Goal: Transaction & Acquisition: Purchase product/service

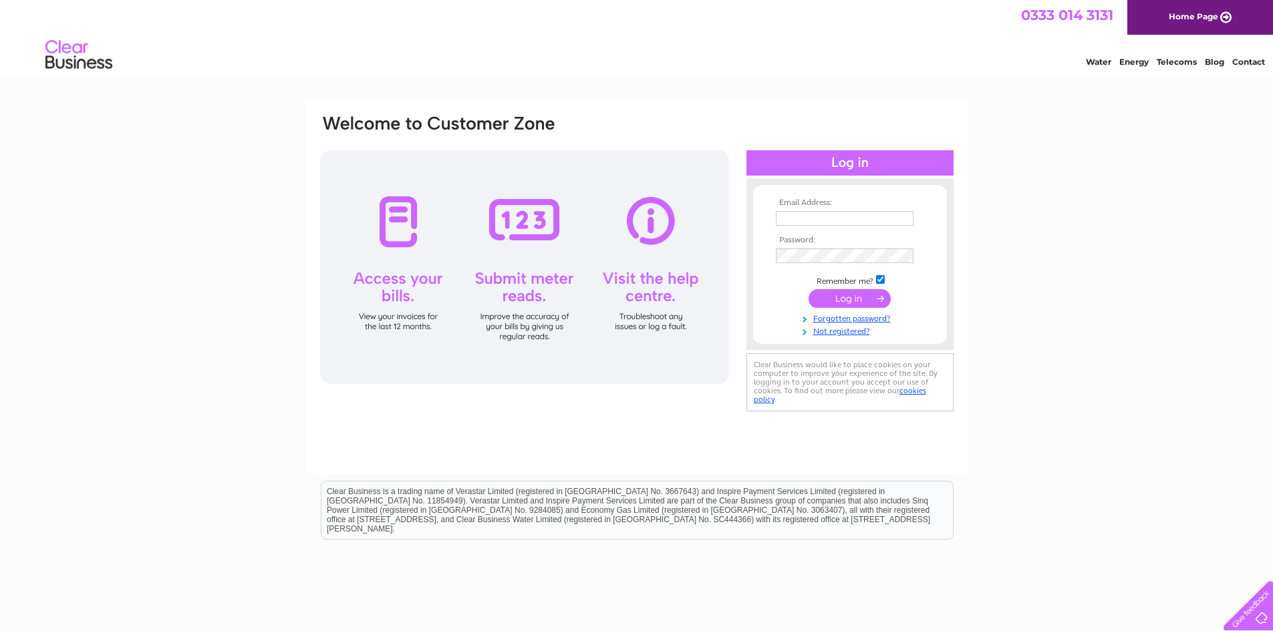
type input "admin@clydeinjuryclinic.co.uk"
click at [850, 299] on input "submit" at bounding box center [849, 298] width 82 height 19
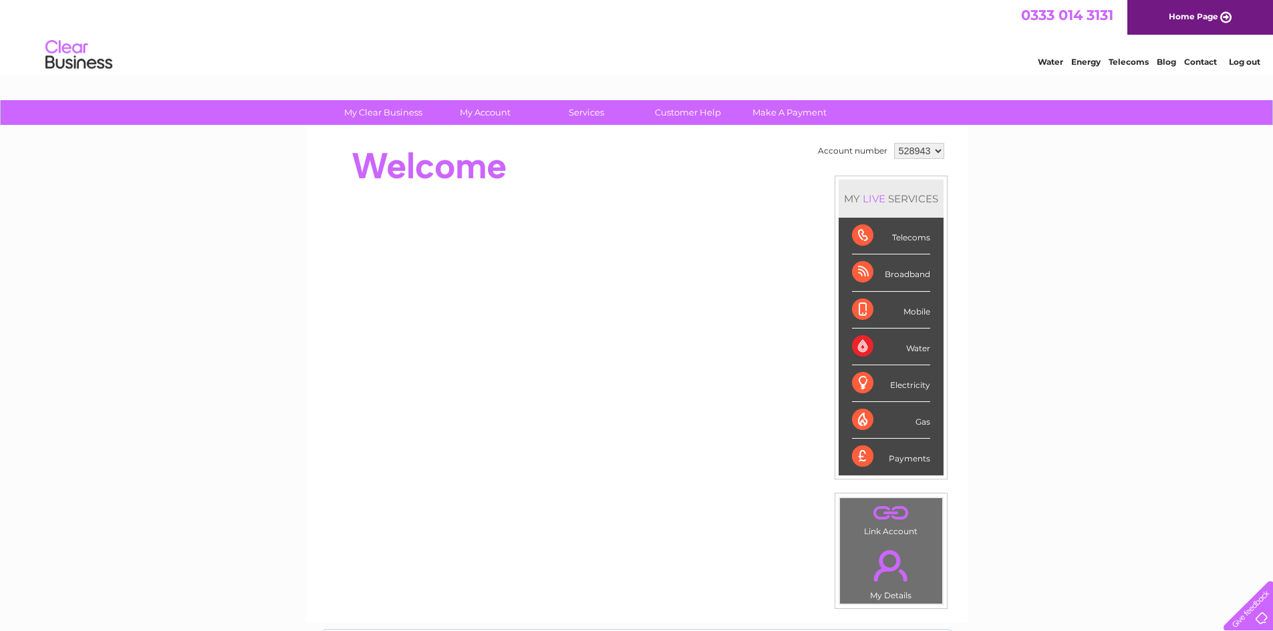
click at [936, 152] on select "528943 914293" at bounding box center [919, 151] width 50 height 16
click at [894, 143] on select "528943 914293" at bounding box center [919, 151] width 50 height 16
click at [862, 235] on div "Telecoms" at bounding box center [891, 236] width 78 height 37
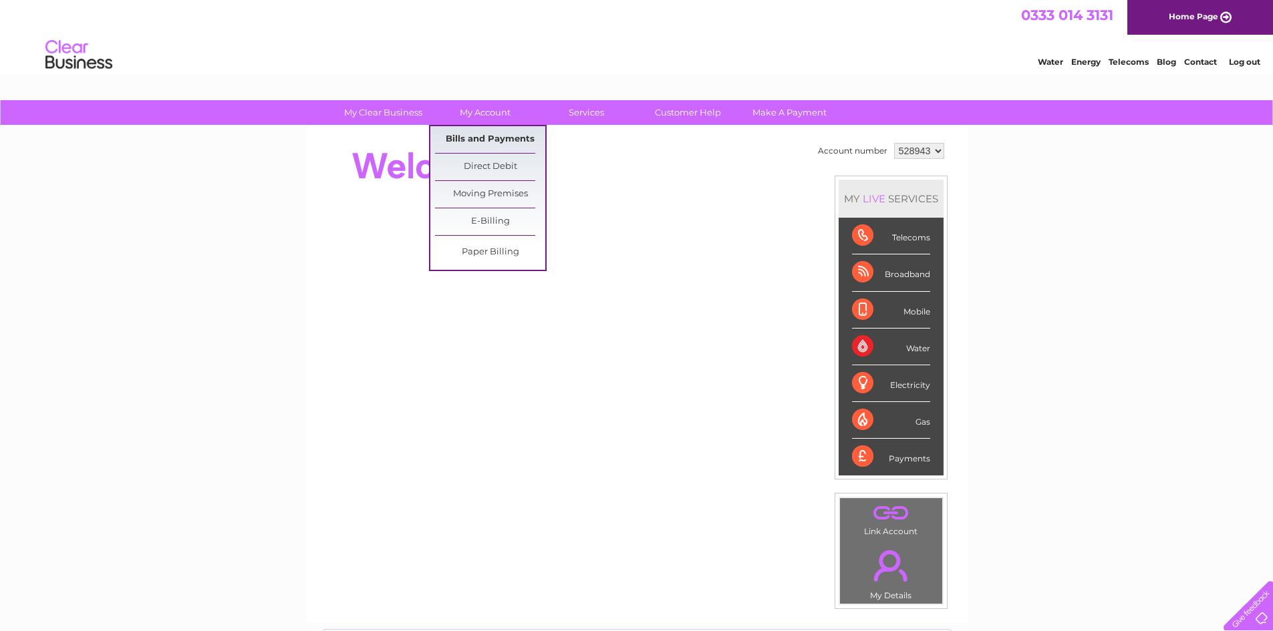
click at [509, 136] on link "Bills and Payments" at bounding box center [490, 139] width 110 height 27
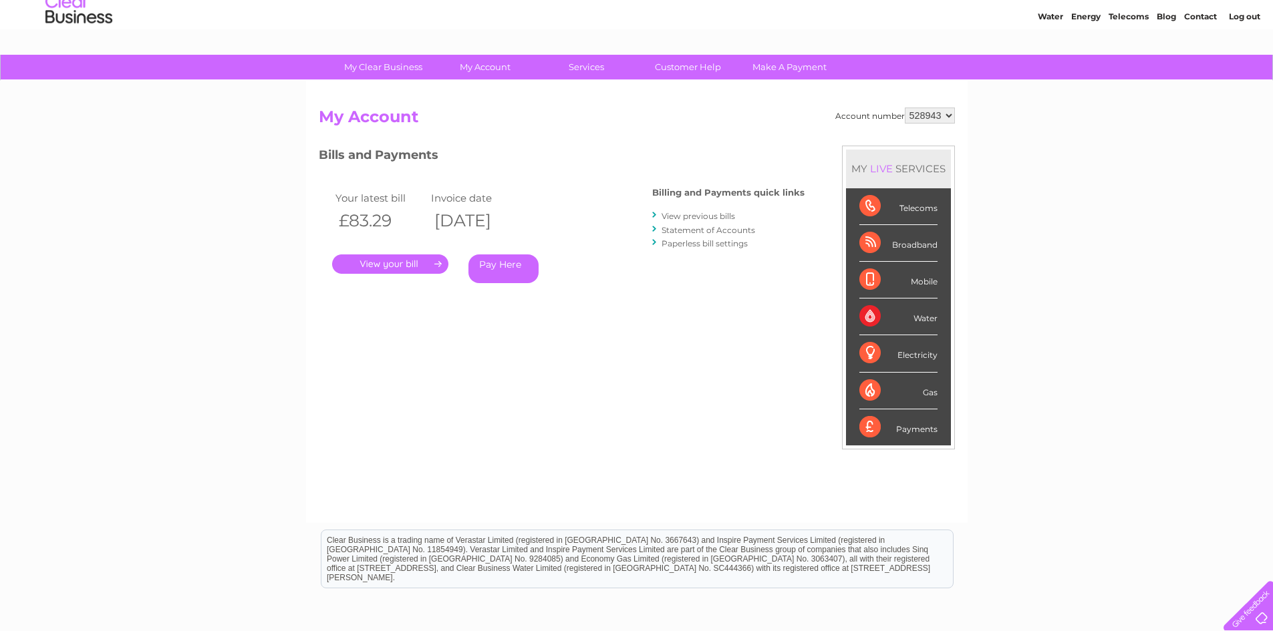
scroll to position [67, 0]
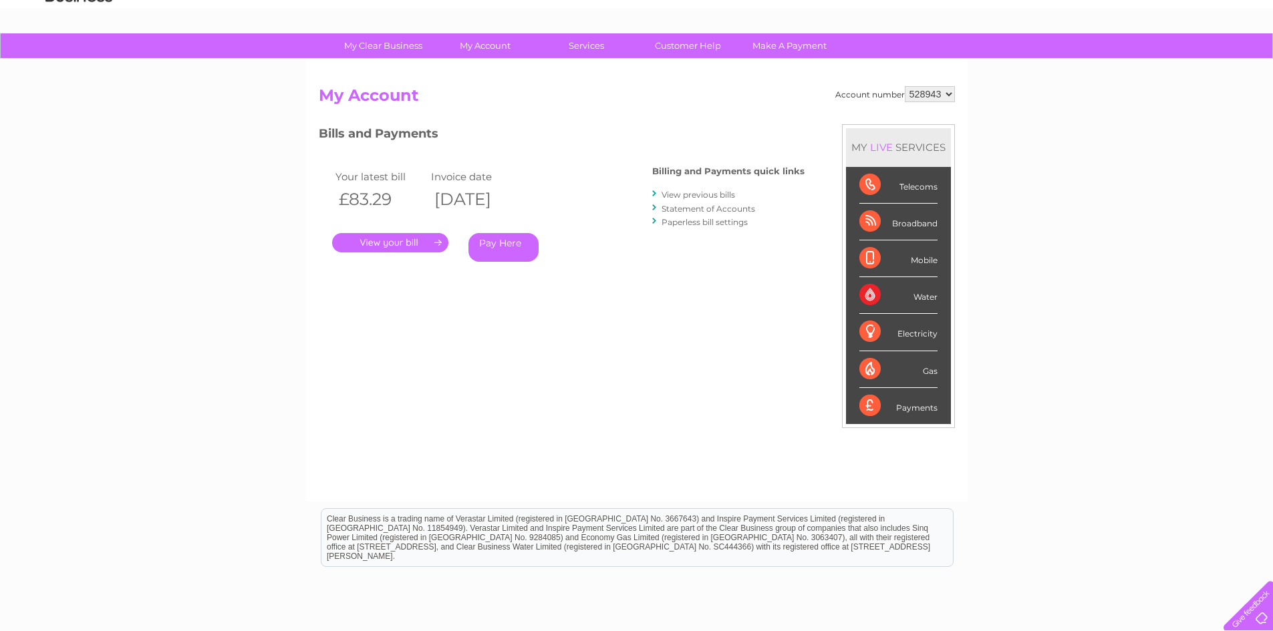
click at [419, 245] on link "." at bounding box center [390, 242] width 116 height 19
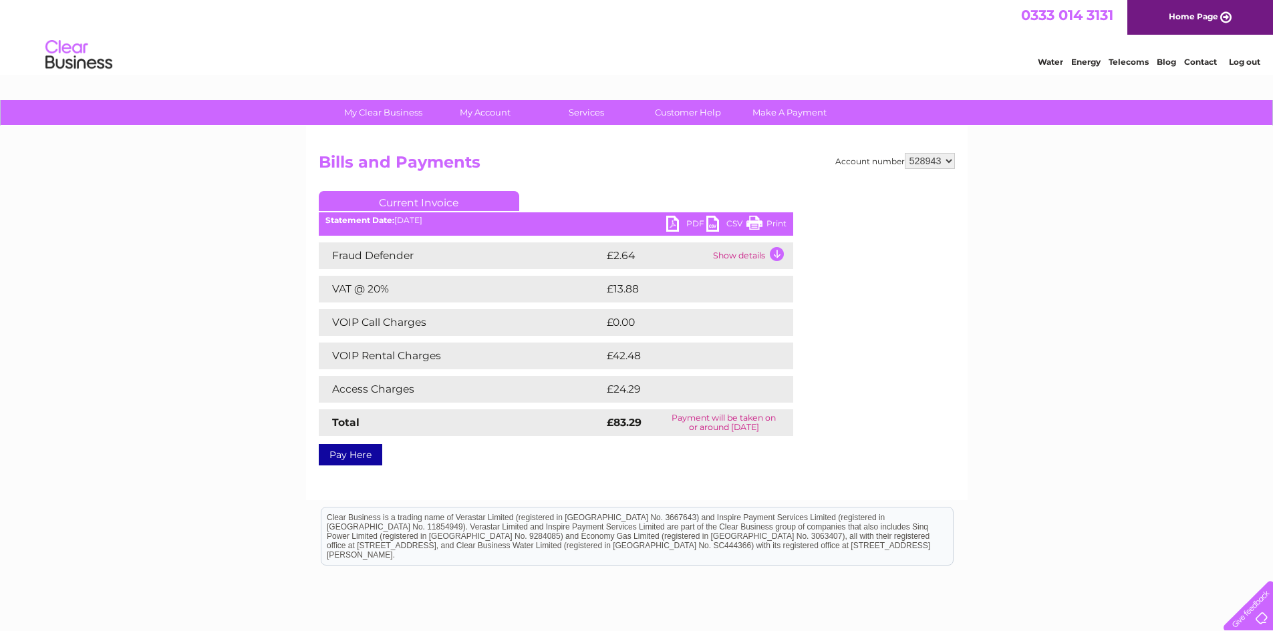
click at [944, 156] on select "528943 914293" at bounding box center [930, 161] width 50 height 16
select select "914293"
click at [905, 153] on select "528943 914293" at bounding box center [930, 161] width 50 height 16
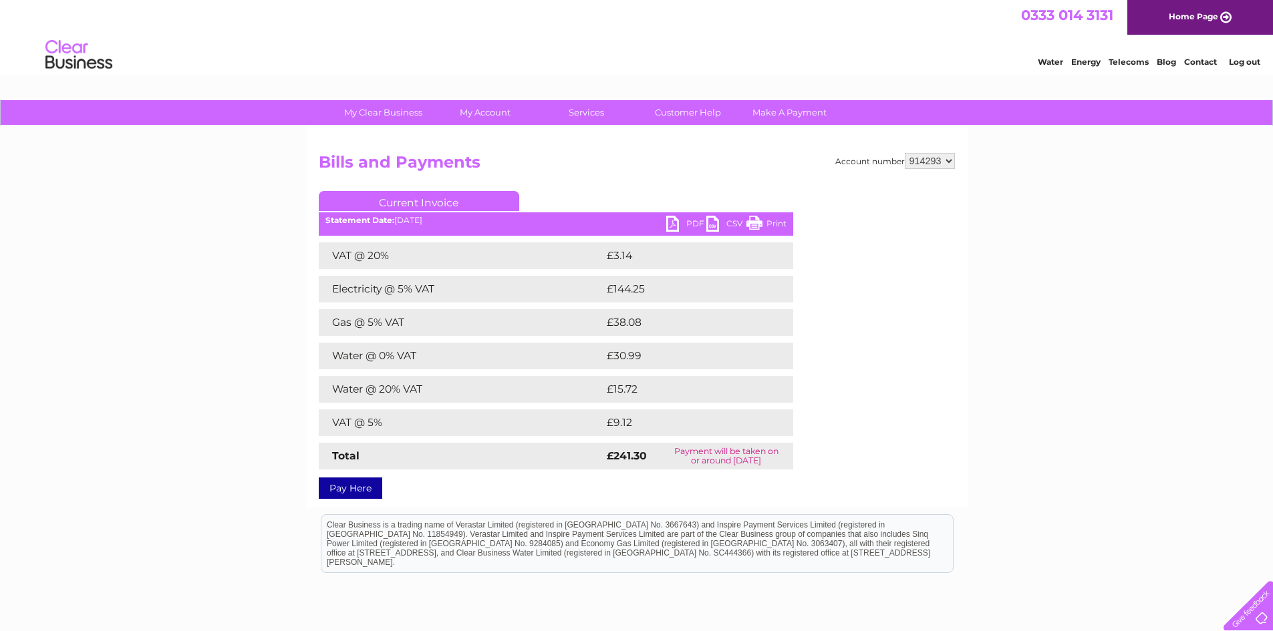
click at [941, 152] on div "Account number 528943 914293 Bills and Payments Current Invoice PDF CSV Print" at bounding box center [636, 316] width 661 height 381
click at [942, 158] on select "528943 914293" at bounding box center [930, 161] width 50 height 16
select select "528943"
click at [905, 153] on select "528943 914293" at bounding box center [930, 161] width 50 height 16
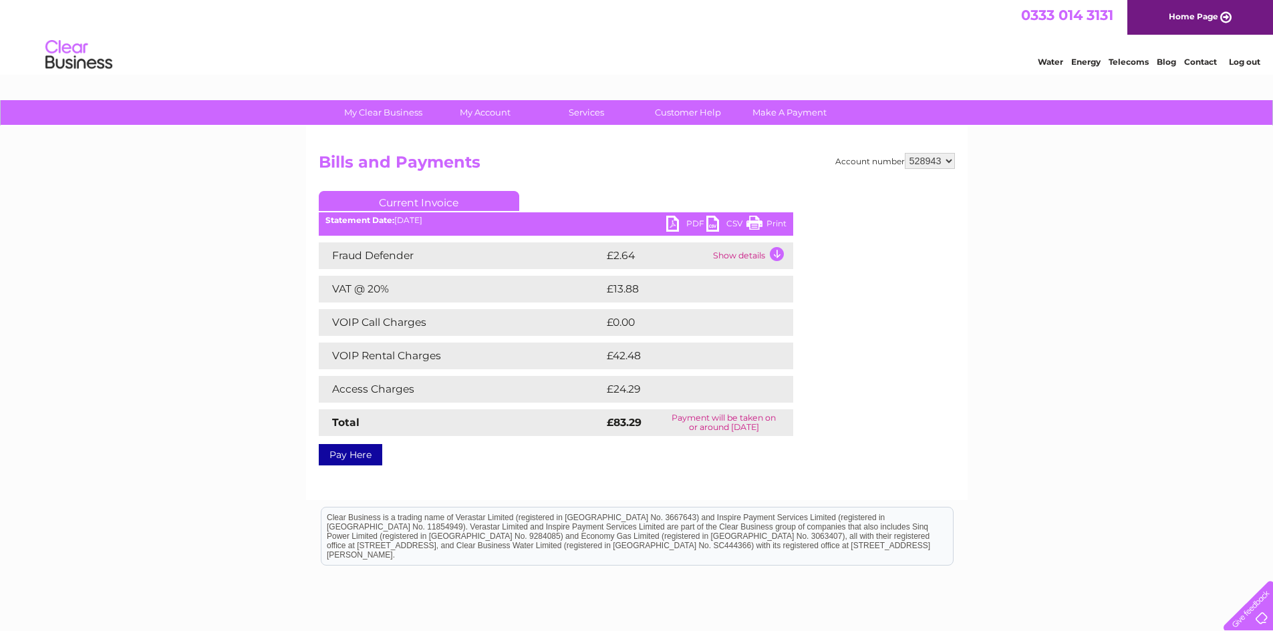
click at [1258, 617] on div at bounding box center [1245, 603] width 55 height 55
click at [1251, 614] on div at bounding box center [1245, 603] width 55 height 55
click at [706, 115] on link "Customer Help" at bounding box center [688, 112] width 110 height 25
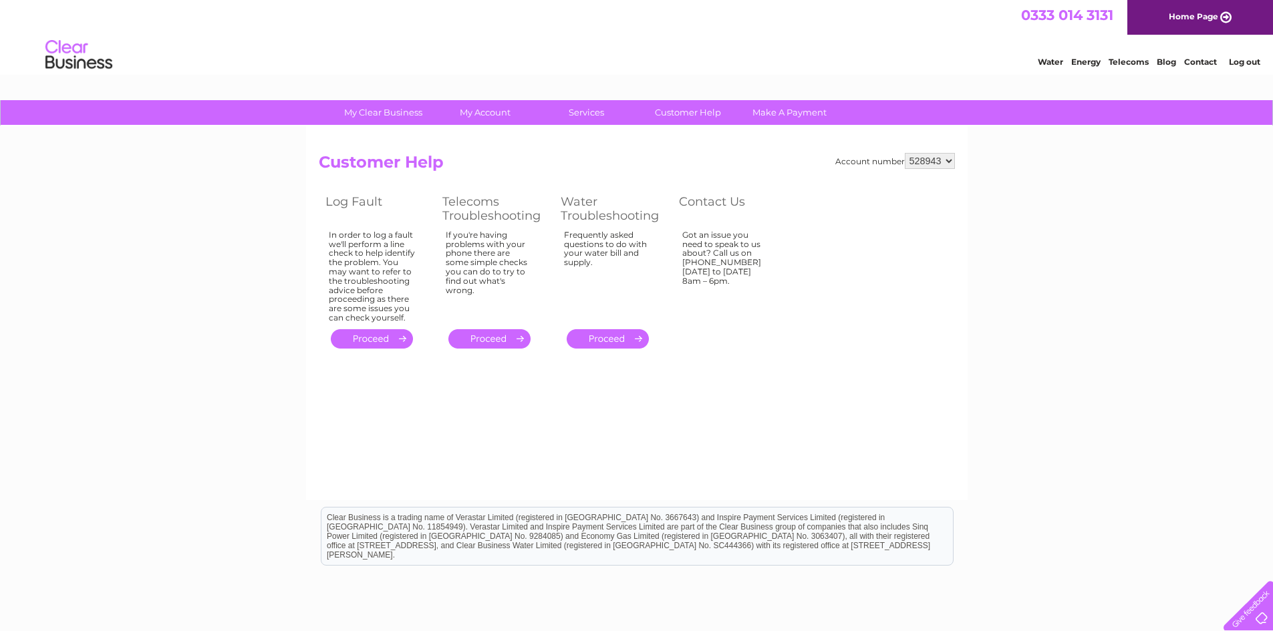
click at [1259, 612] on div at bounding box center [1245, 603] width 55 height 55
click at [823, 56] on div "Water Energy Telecoms Blog Contact Log out" at bounding box center [636, 56] width 1273 height 43
click at [921, 166] on select "528943 914293" at bounding box center [930, 161] width 50 height 16
click at [905, 153] on select "528943 914293" at bounding box center [930, 161] width 50 height 16
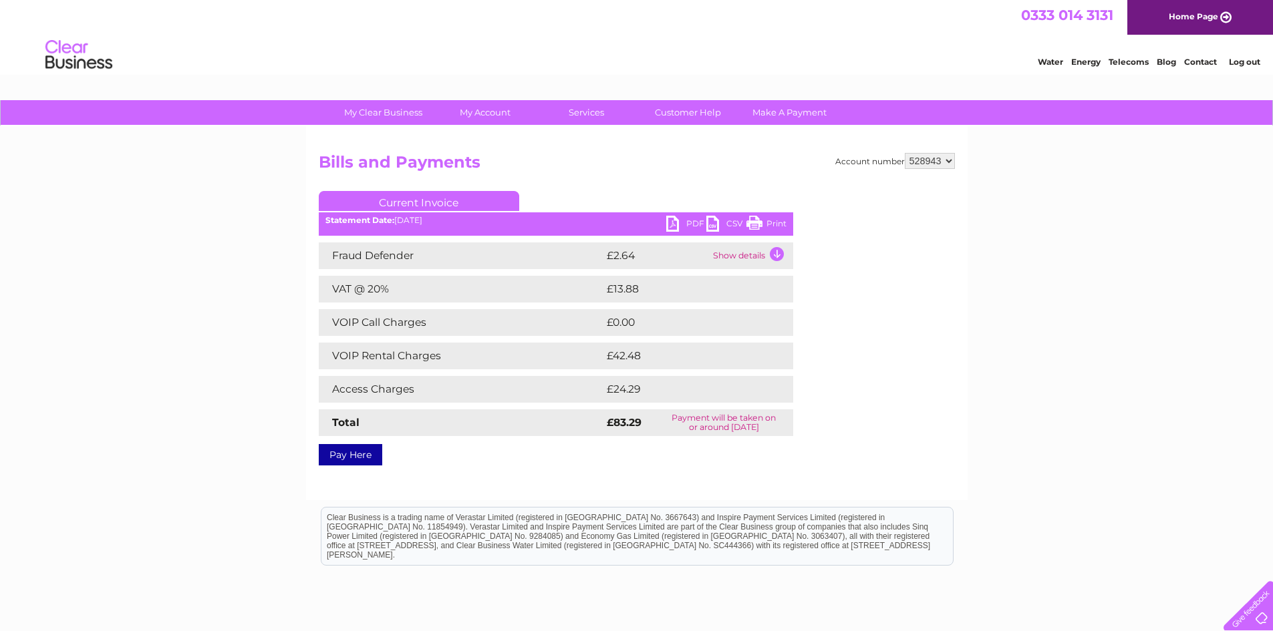
click at [347, 454] on link "Pay Here" at bounding box center [350, 454] width 63 height 21
click at [355, 452] on link "Pay Here" at bounding box center [350, 454] width 63 height 21
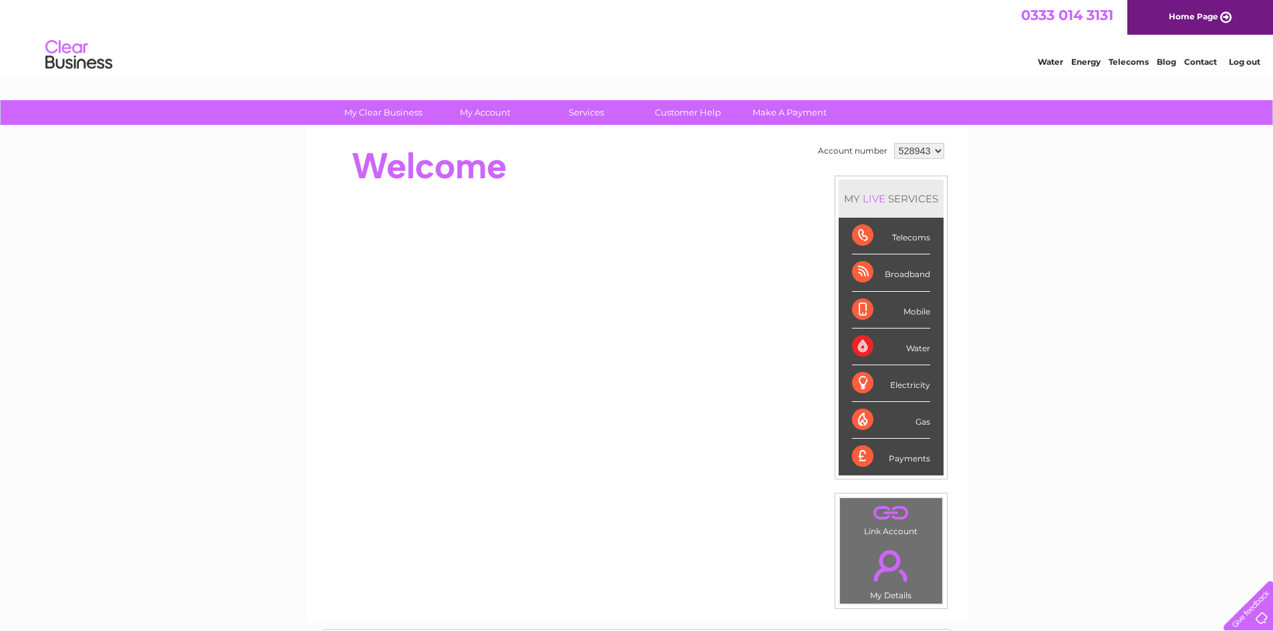
click at [936, 151] on select "528943 914293" at bounding box center [919, 151] width 50 height 16
click at [894, 143] on select "528943 914293" at bounding box center [919, 151] width 50 height 16
